Goal: Information Seeking & Learning: Learn about a topic

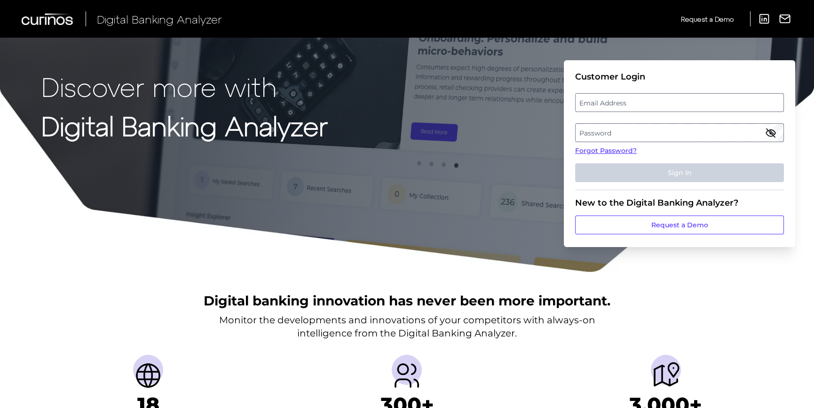
click at [597, 102] on label "Email Address" at bounding box center [679, 102] width 207 height 17
click at [597, 102] on input "email" at bounding box center [679, 102] width 209 height 19
type input "[PERSON_NAME][EMAIL_ADDRESS][PERSON_NAME][DOMAIN_NAME]"
click at [599, 131] on label "Password" at bounding box center [679, 132] width 207 height 17
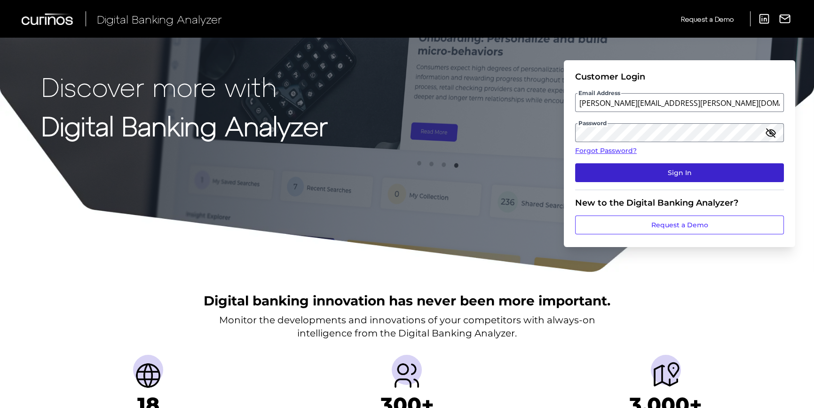
click at [601, 174] on button "Sign In" at bounding box center [679, 172] width 209 height 19
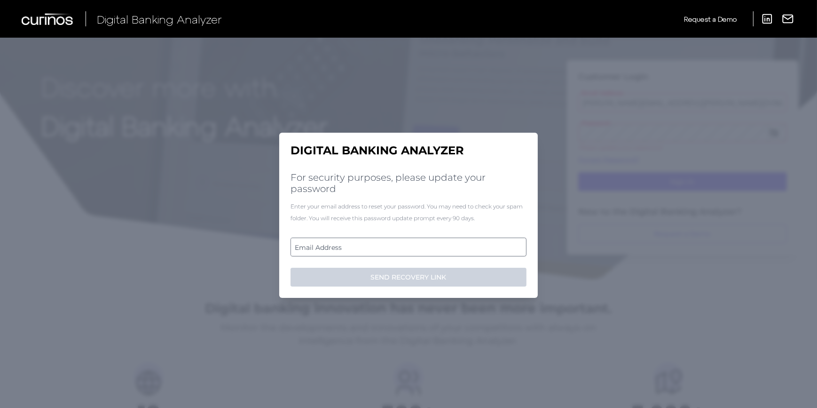
click at [362, 247] on label "Email Address" at bounding box center [408, 246] width 235 height 17
click at [362, 247] on input "email" at bounding box center [409, 246] width 236 height 19
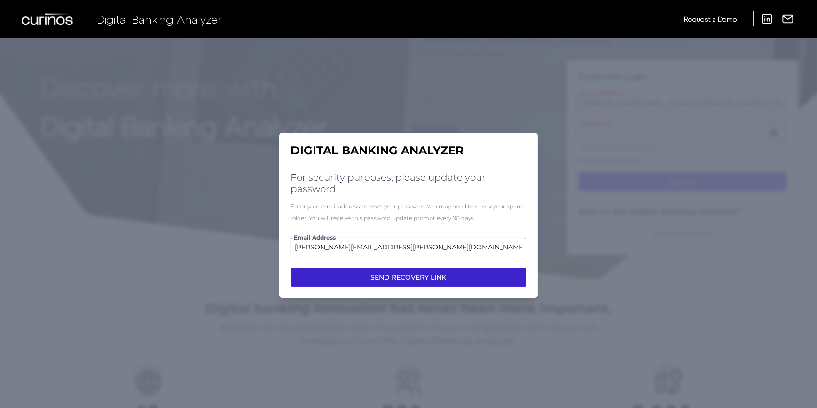
type input "Michelle.D.Meacham@AssociatedBank.com"
click at [376, 277] on button "SEND RECOVERY LINK" at bounding box center [409, 277] width 236 height 19
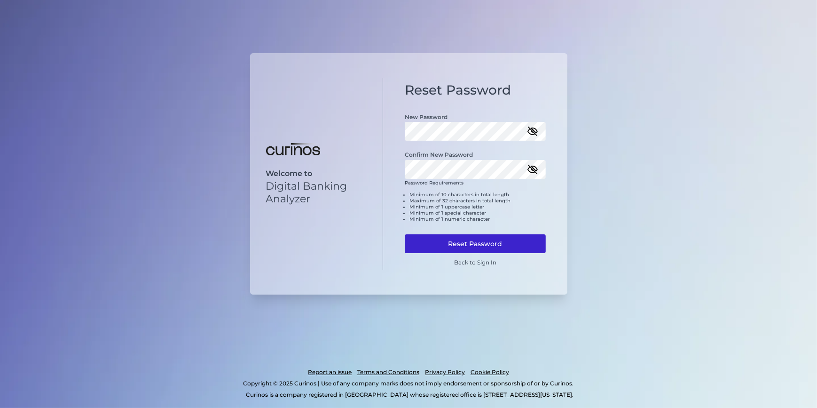
click at [447, 243] on button "Reset Password" at bounding box center [475, 243] width 141 height 19
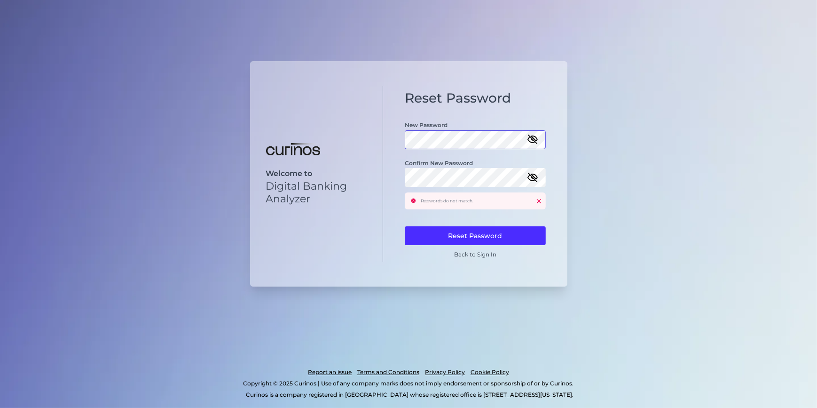
click at [395, 140] on div "Reset Password New Password Confirm New Password Passwords do not match. Reset …" at bounding box center [475, 174] width 184 height 176
click at [402, 178] on div "Reset Password New Password Confirm New Password Passwords do not match. Reset …" at bounding box center [475, 174] width 184 height 176
click at [455, 236] on button "Reset Password" at bounding box center [475, 235] width 141 height 19
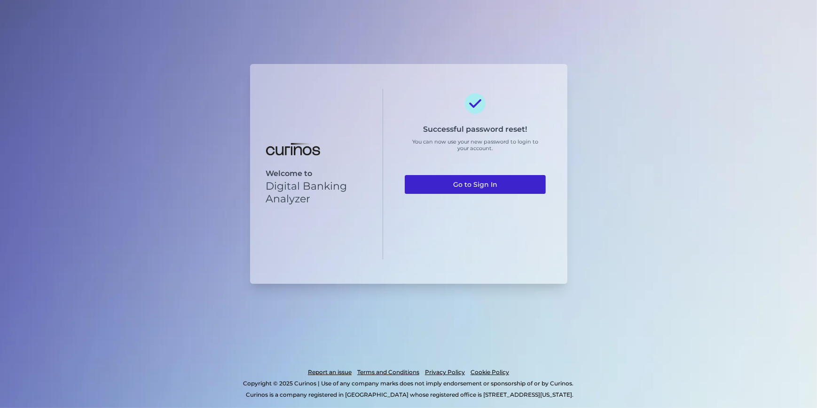
click at [473, 183] on link "Go to Sign In" at bounding box center [475, 184] width 141 height 19
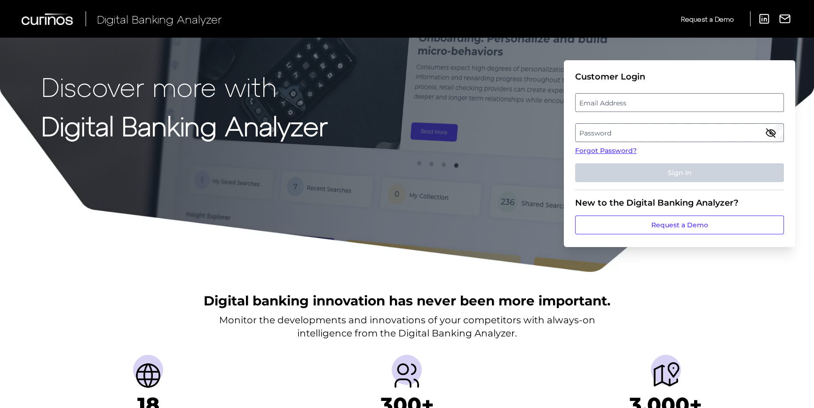
click at [591, 102] on label "Email Address" at bounding box center [679, 102] width 207 height 17
click at [591, 102] on input "email" at bounding box center [679, 102] width 209 height 19
type input "[PERSON_NAME][EMAIL_ADDRESS][PERSON_NAME][DOMAIN_NAME]"
click at [610, 132] on label "Password" at bounding box center [679, 132] width 207 height 17
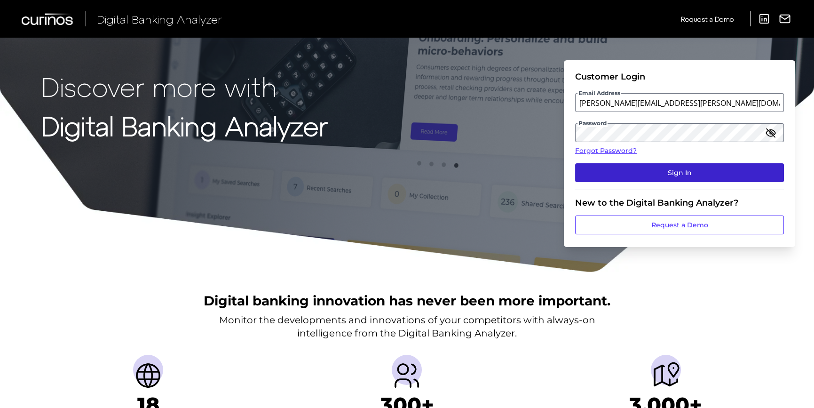
click at [603, 172] on button "Sign In" at bounding box center [679, 172] width 209 height 19
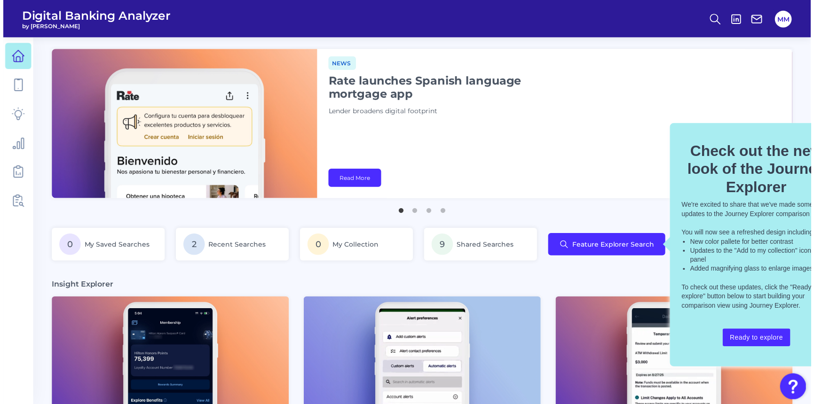
scroll to position [0, 28]
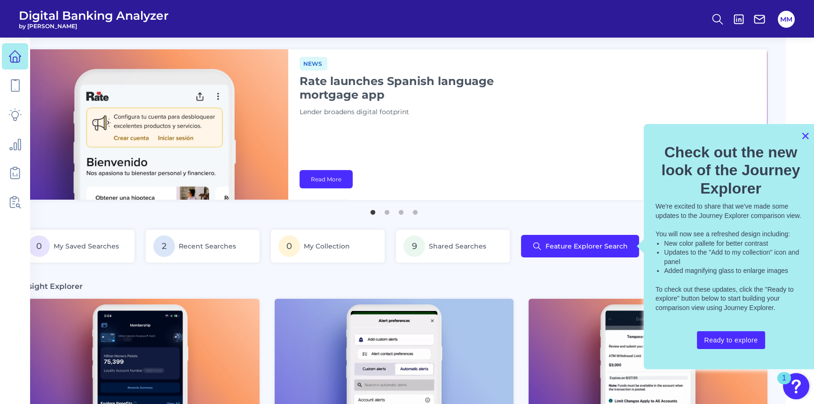
click at [805, 136] on button "×" at bounding box center [805, 135] width 9 height 15
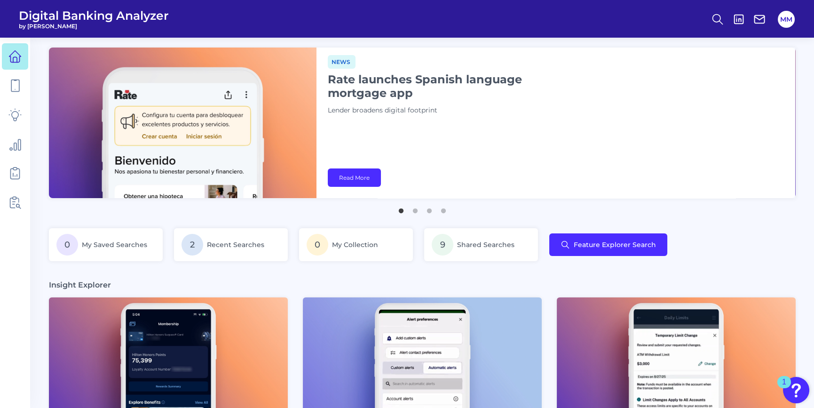
scroll to position [0, 0]
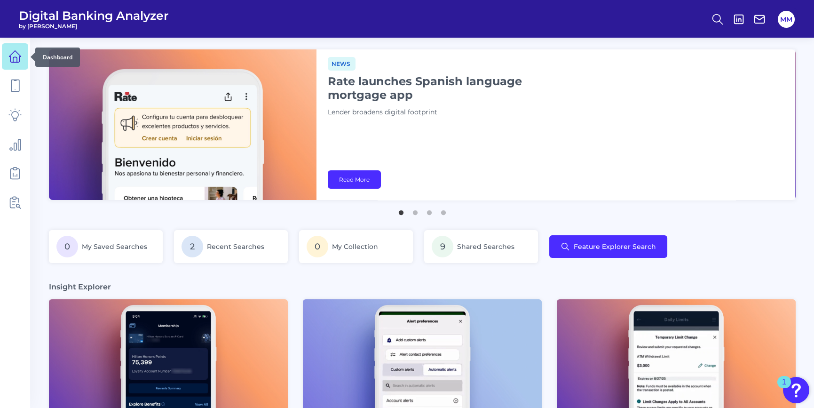
click at [12, 58] on icon at bounding box center [14, 56] width 13 height 13
click at [17, 196] on icon at bounding box center [14, 202] width 13 height 13
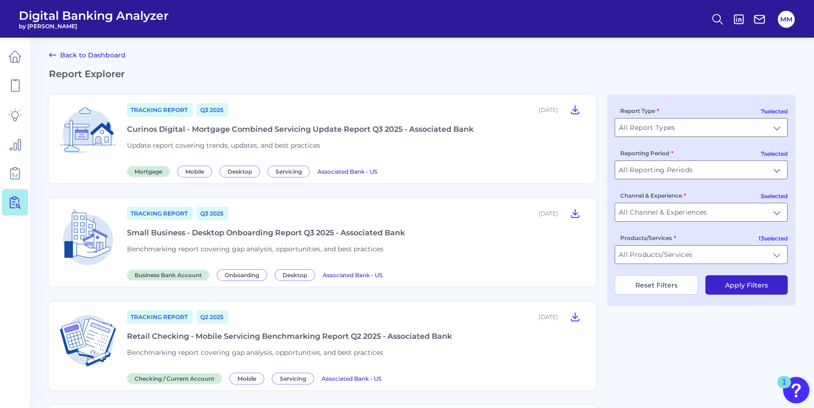
click at [107, 134] on img at bounding box center [87, 133] width 63 height 63
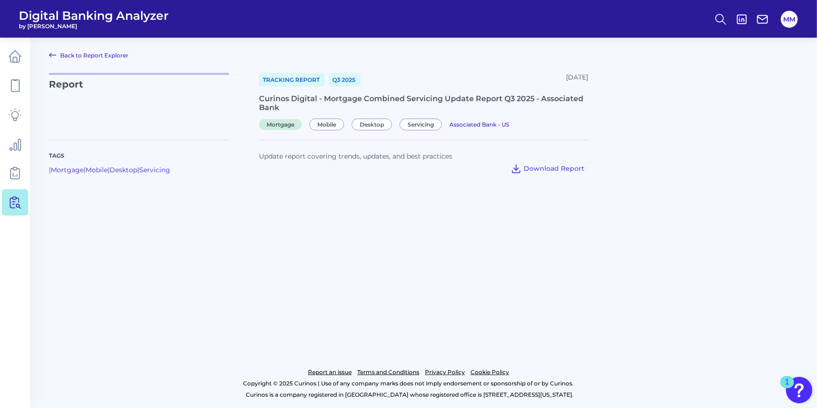
click at [66, 56] on link "Back to Report Explorer" at bounding box center [88, 54] width 79 height 11
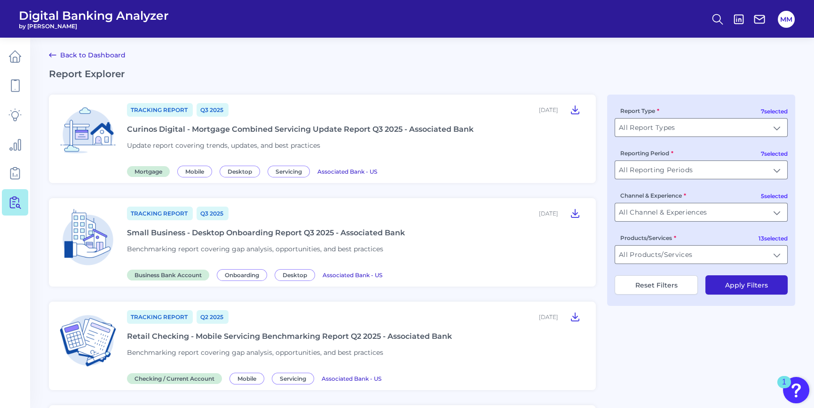
click at [101, 53] on link "Back to Dashboard" at bounding box center [87, 54] width 77 height 11
